Goal: Transaction & Acquisition: Download file/media

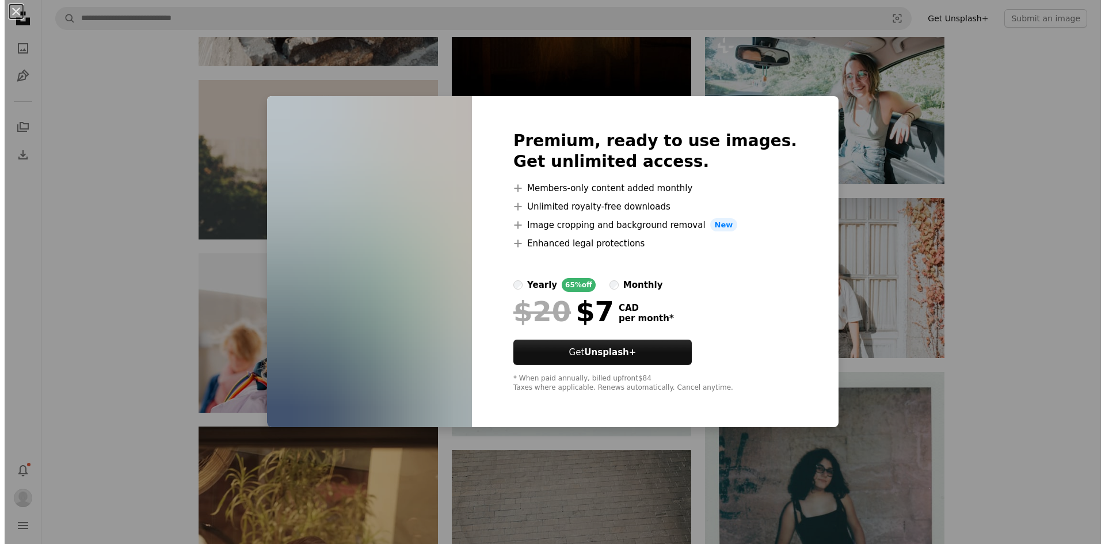
scroll to position [32877, 0]
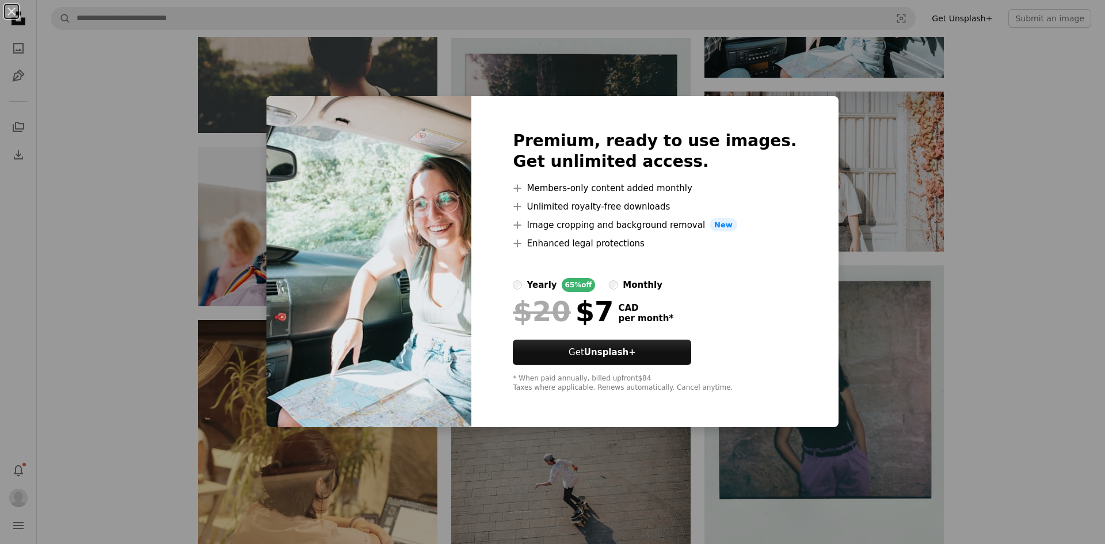
click at [871, 179] on div "An X shape Premium, ready to use images. Get unlimited access. A plus sign Memb…" at bounding box center [552, 272] width 1105 height 544
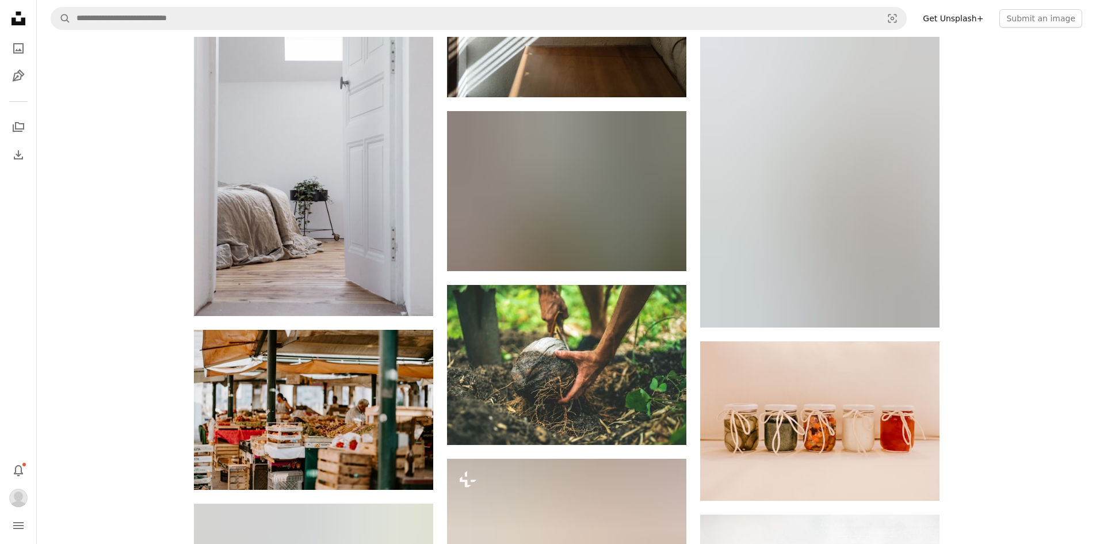
scroll to position [37013, 0]
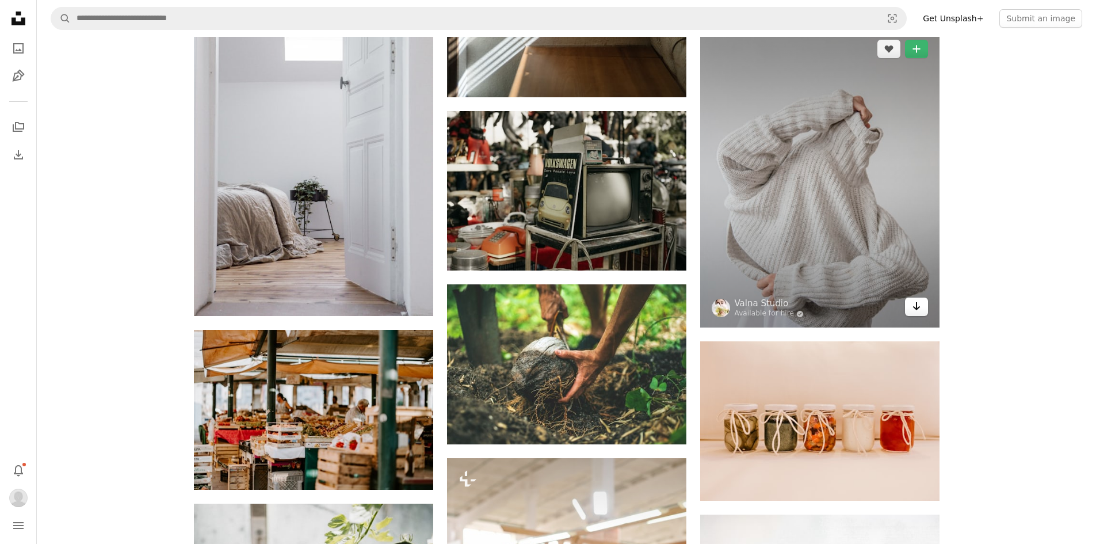
click at [919, 310] on icon "Arrow pointing down" at bounding box center [916, 306] width 9 height 14
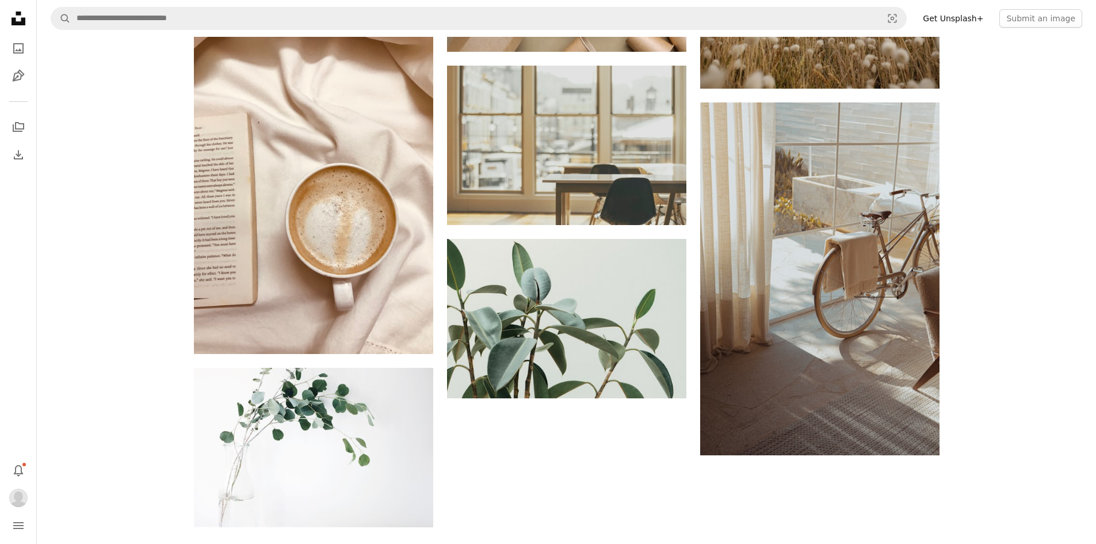
scroll to position [40737, 0]
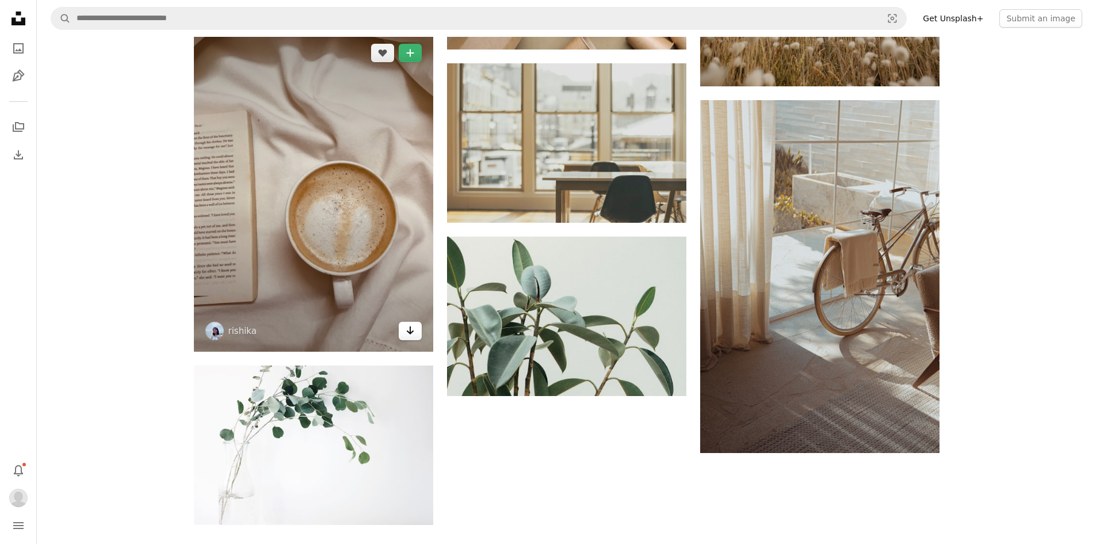
click at [406, 333] on icon "Arrow pointing down" at bounding box center [410, 330] width 9 height 14
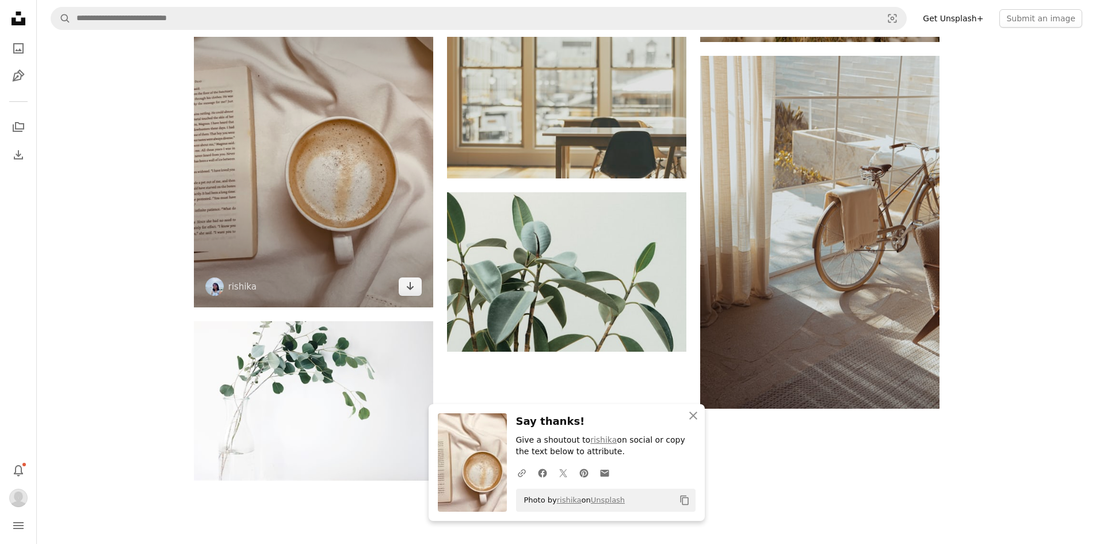
scroll to position [40781, 0]
